Goal: Task Accomplishment & Management: Use online tool/utility

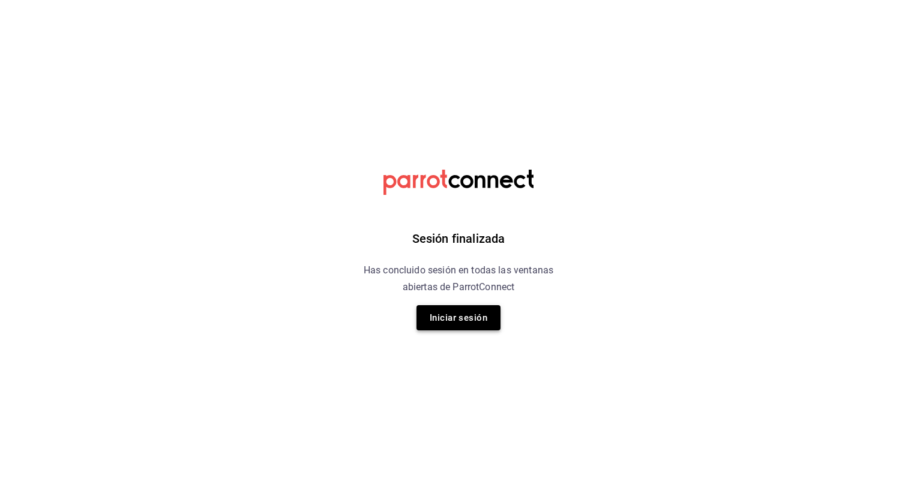
click at [454, 318] on button "Iniciar sesión" at bounding box center [458, 317] width 84 height 25
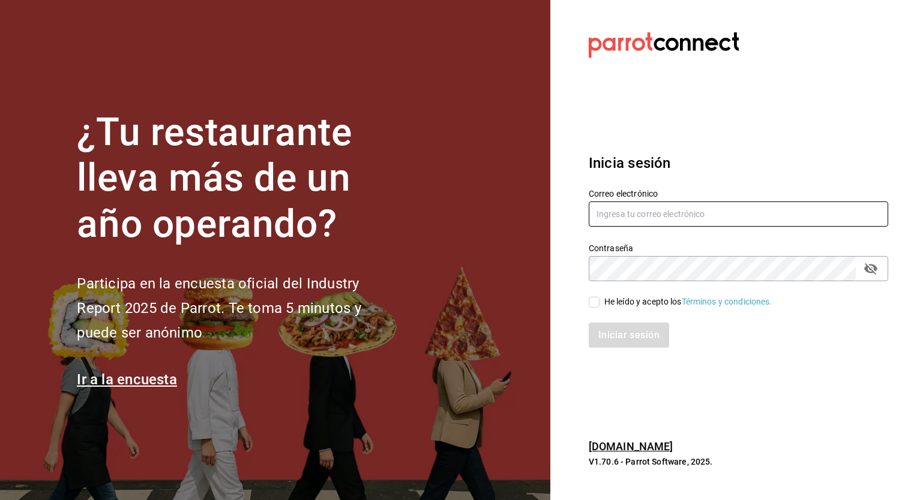
type input "[EMAIL_ADDRESS][PERSON_NAME][DOMAIN_NAME]"
click at [595, 304] on input "He leído y acepto los Términos y condiciones." at bounding box center [594, 302] width 11 height 11
checkbox input "true"
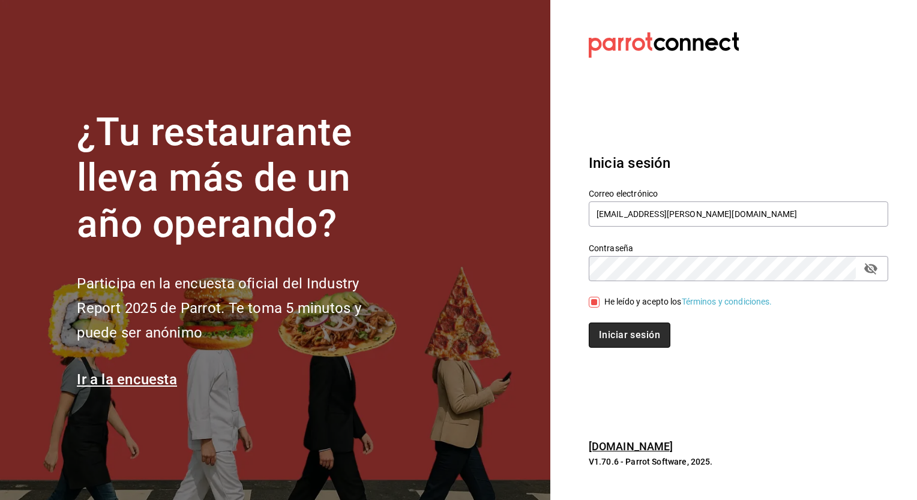
click at [613, 340] on button "Iniciar sesión" at bounding box center [630, 335] width 82 height 25
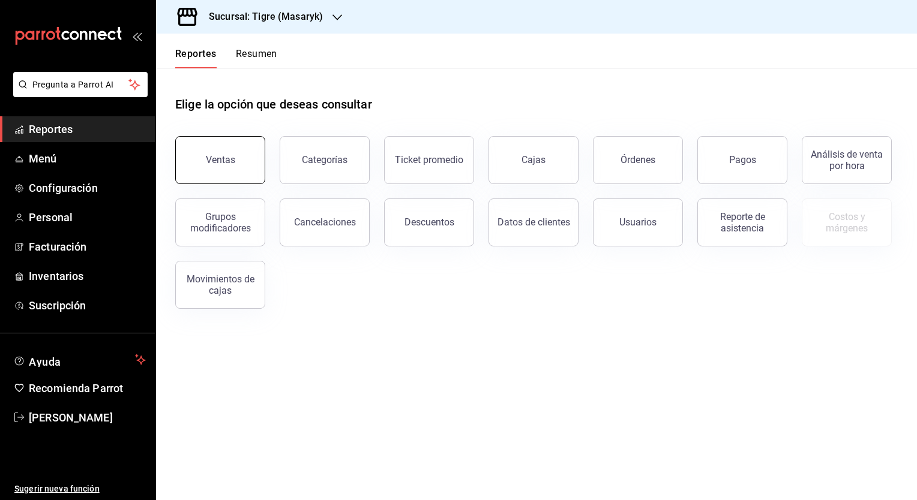
click at [223, 157] on div "Ventas" at bounding box center [220, 159] width 29 height 11
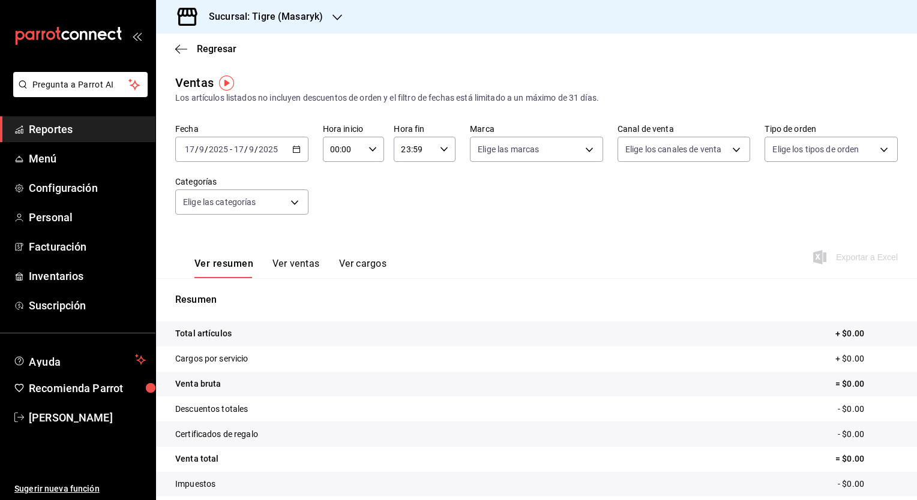
click at [370, 149] on icon "button" at bounding box center [372, 149] width 8 height 8
click at [338, 173] on span "05" at bounding box center [336, 169] width 11 height 10
type input "05:00"
click at [442, 149] on div at bounding box center [458, 250] width 917 height 500
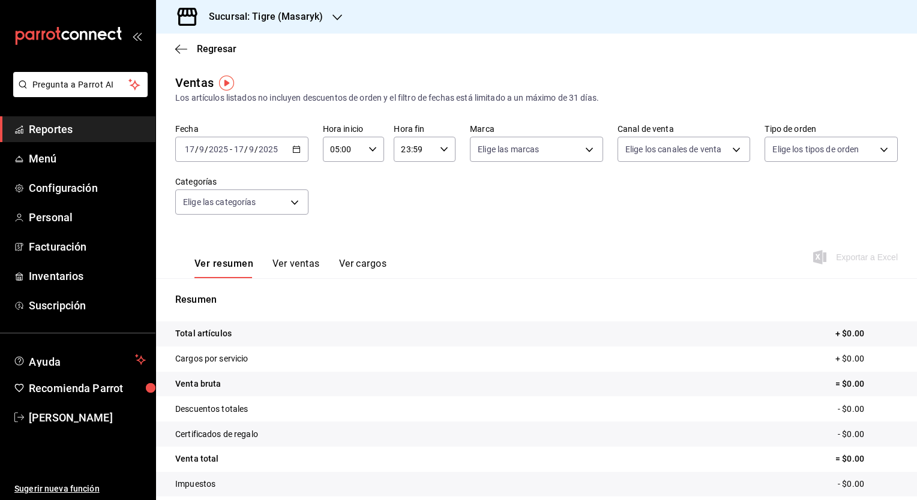
click at [442, 149] on \(Stroke\) "button" at bounding box center [443, 149] width 7 height 4
click at [408, 215] on span "04" at bounding box center [406, 211] width 11 height 10
type input "04:59"
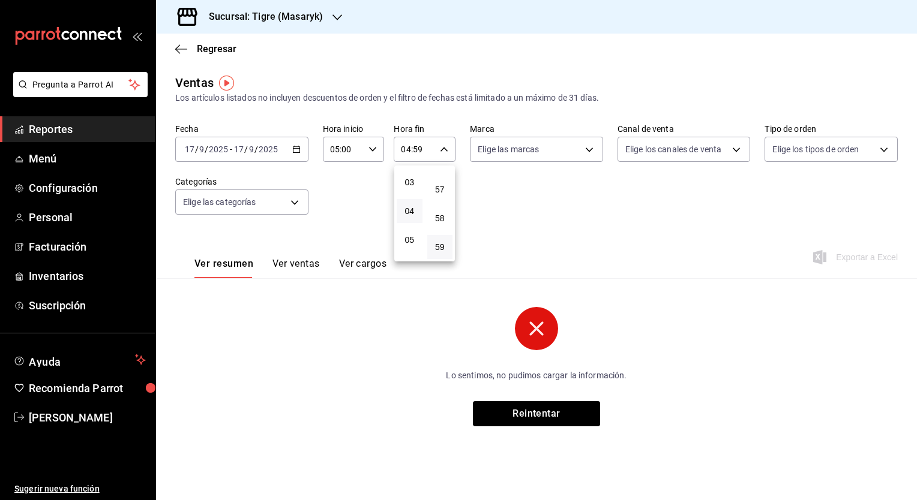
click at [295, 151] on div at bounding box center [458, 250] width 917 height 500
click at [295, 151] on icon "button" at bounding box center [296, 149] width 8 height 8
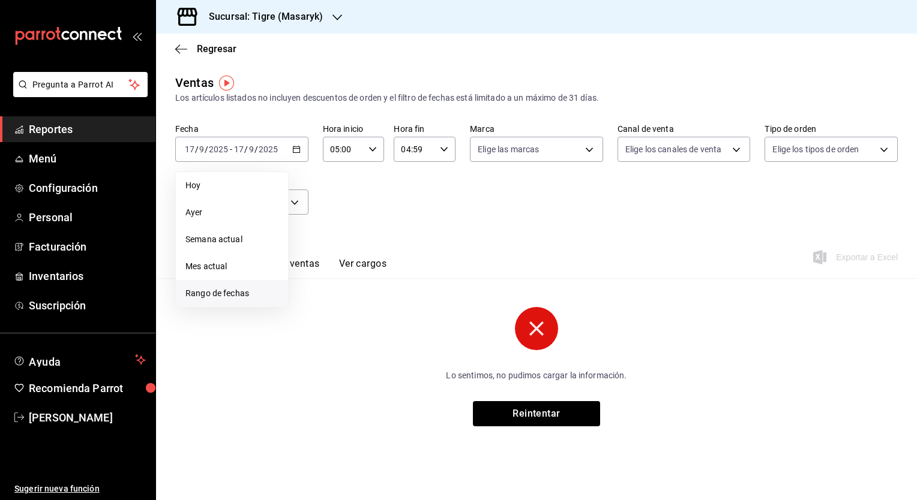
click at [250, 292] on span "Rango de fechas" at bounding box center [231, 293] width 93 height 13
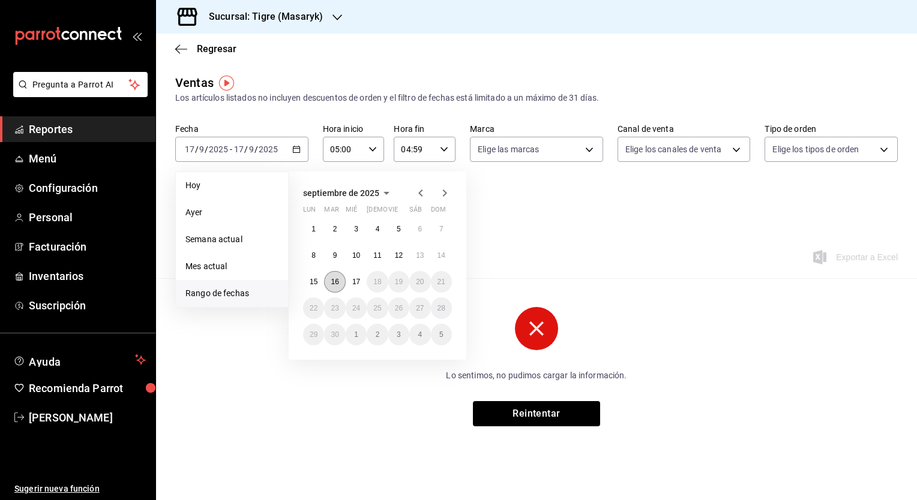
click at [332, 282] on abbr "16" at bounding box center [335, 282] width 8 height 8
click at [356, 283] on abbr "17" at bounding box center [356, 282] width 8 height 8
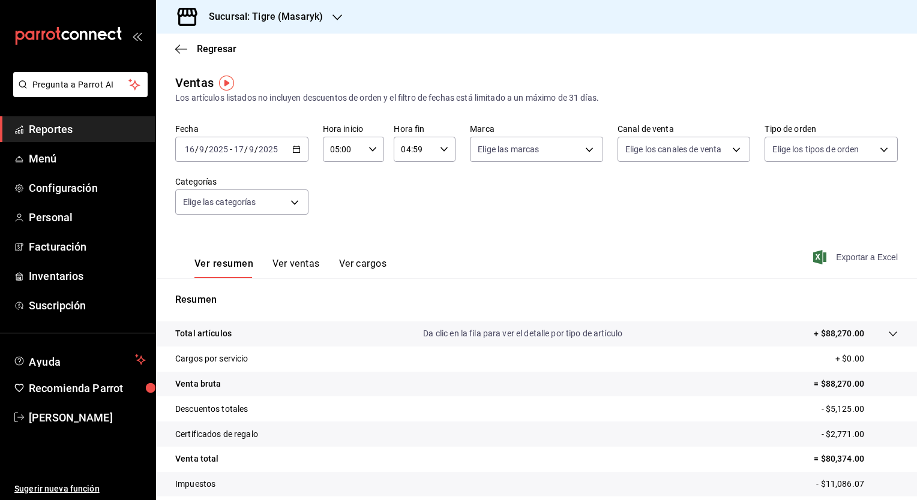
click at [837, 259] on span "Exportar a Excel" at bounding box center [856, 257] width 82 height 14
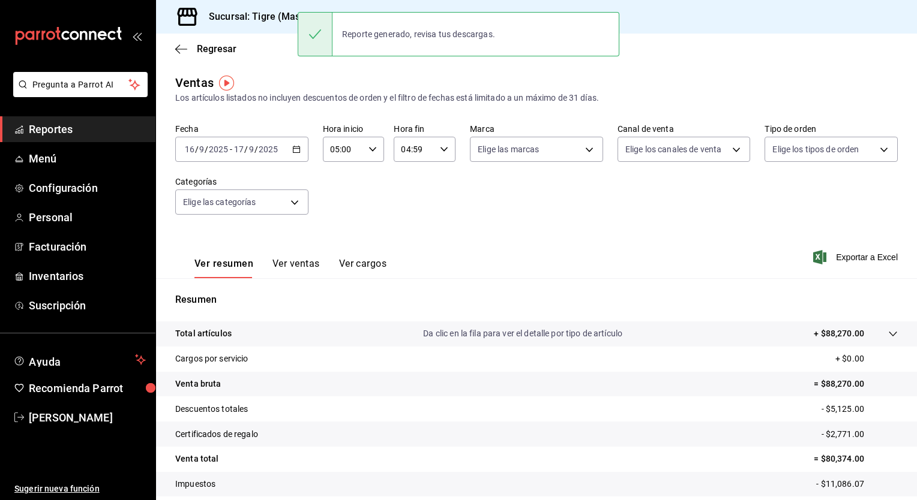
click at [457, 214] on div "Fecha 2025-09-16 16 / 9 / 2025 - 2025-09-17 17 / 9 / 2025 Hora inicio 05:00 Hor…" at bounding box center [536, 177] width 722 height 106
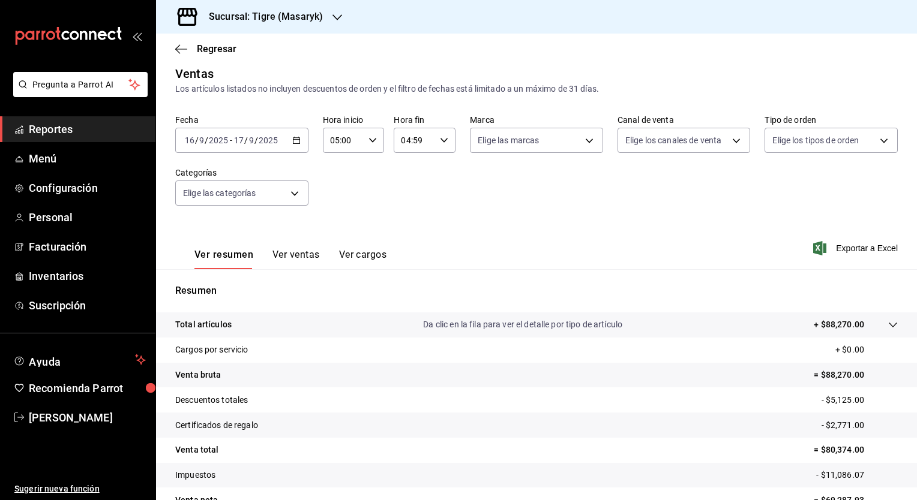
scroll to position [4, 0]
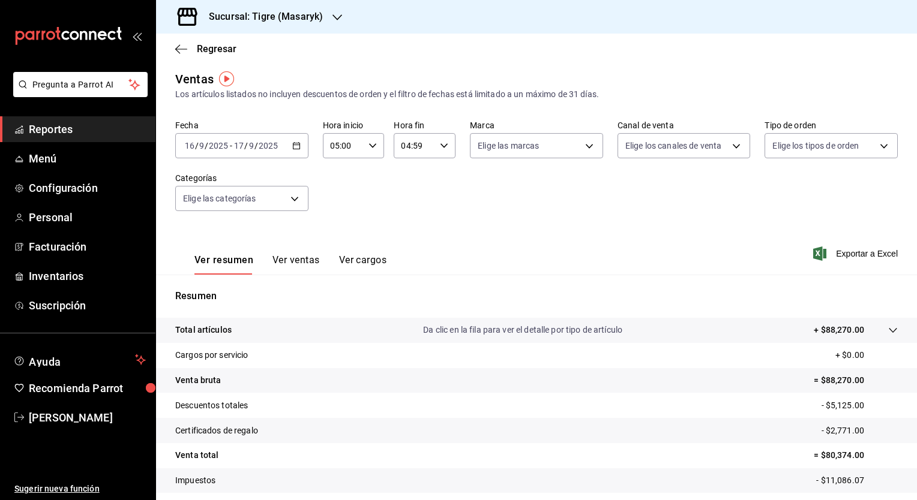
click at [337, 11] on div at bounding box center [337, 17] width 10 height 13
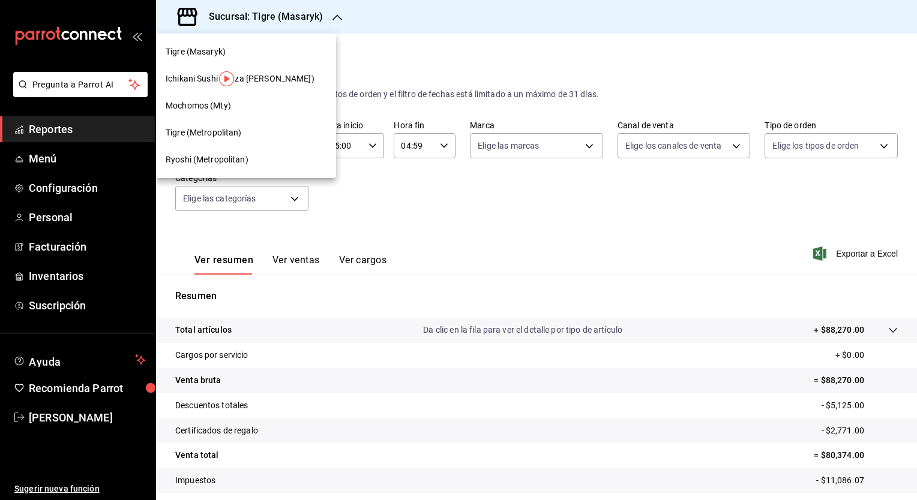
click at [226, 157] on span "Ryoshi (Metropolitan)" at bounding box center [207, 160] width 83 height 13
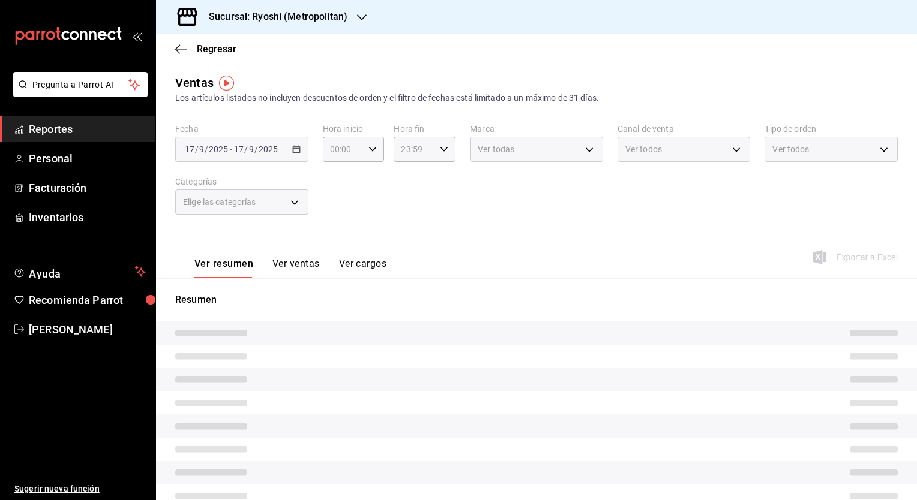
type input "05:00"
type input "04:59"
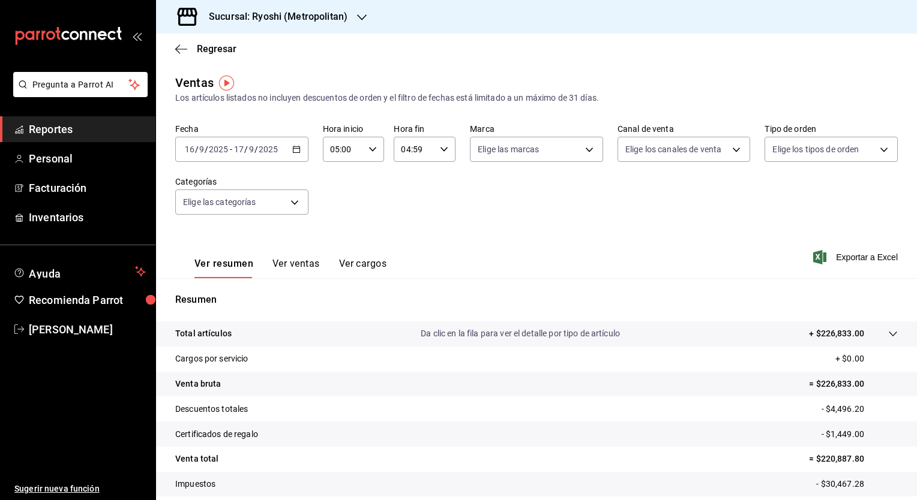
click at [295, 150] on icon "button" at bounding box center [296, 149] width 8 height 8
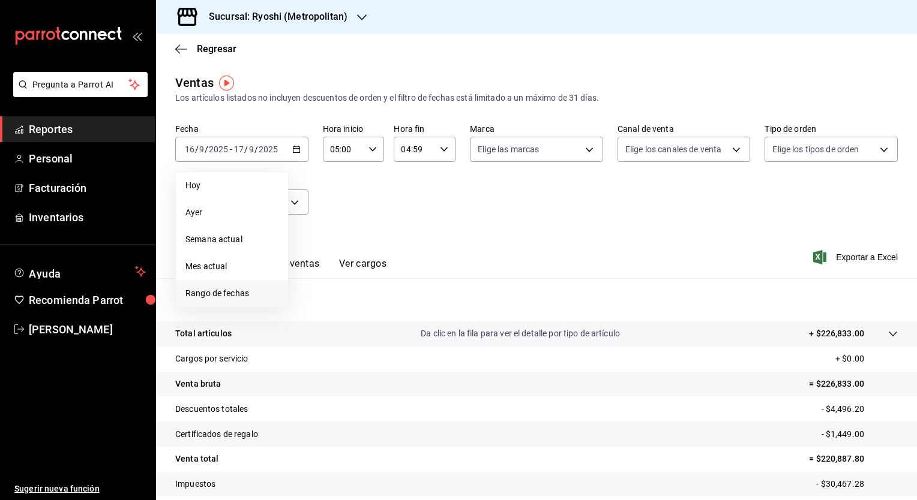
click at [235, 297] on span "Rango de fechas" at bounding box center [231, 293] width 93 height 13
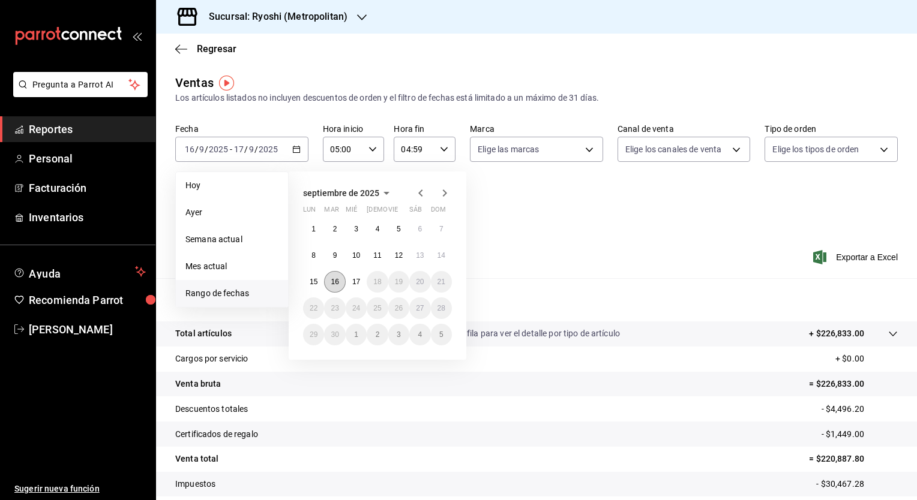
click at [338, 282] on abbr "16" at bounding box center [335, 282] width 8 height 8
click at [360, 284] on abbr "17" at bounding box center [356, 282] width 8 height 8
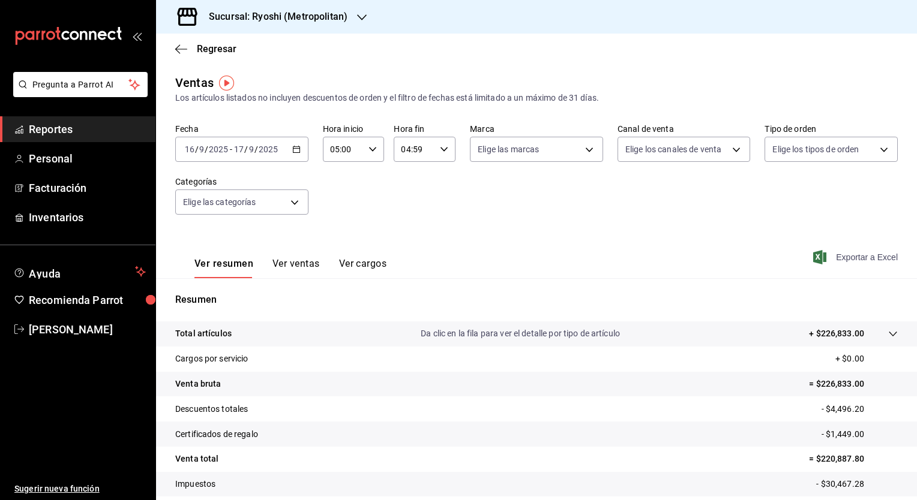
click at [855, 256] on span "Exportar a Excel" at bounding box center [856, 257] width 82 height 14
